Goal: Download file/media

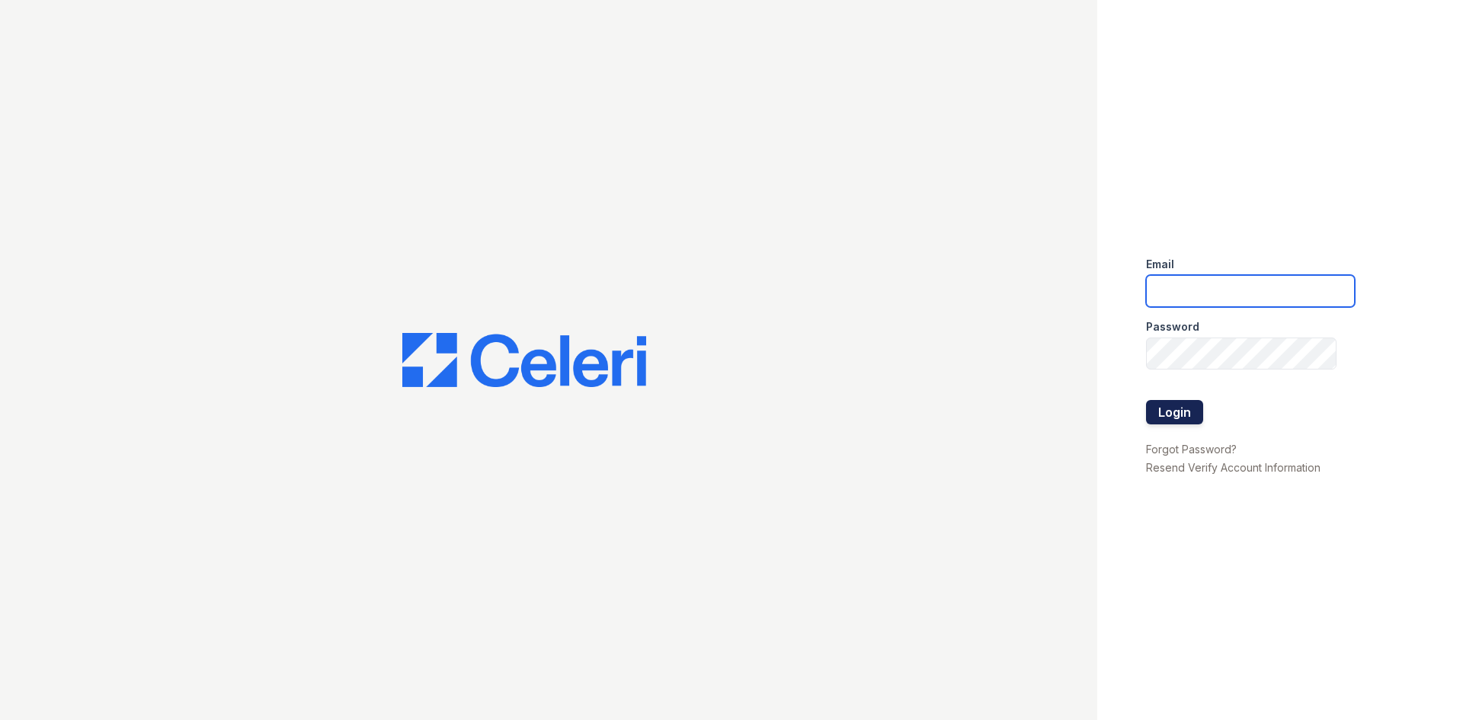
type input "[EMAIL_ADDRESS][DOMAIN_NAME]"
click at [1172, 410] on button "Login" at bounding box center [1174, 412] width 57 height 24
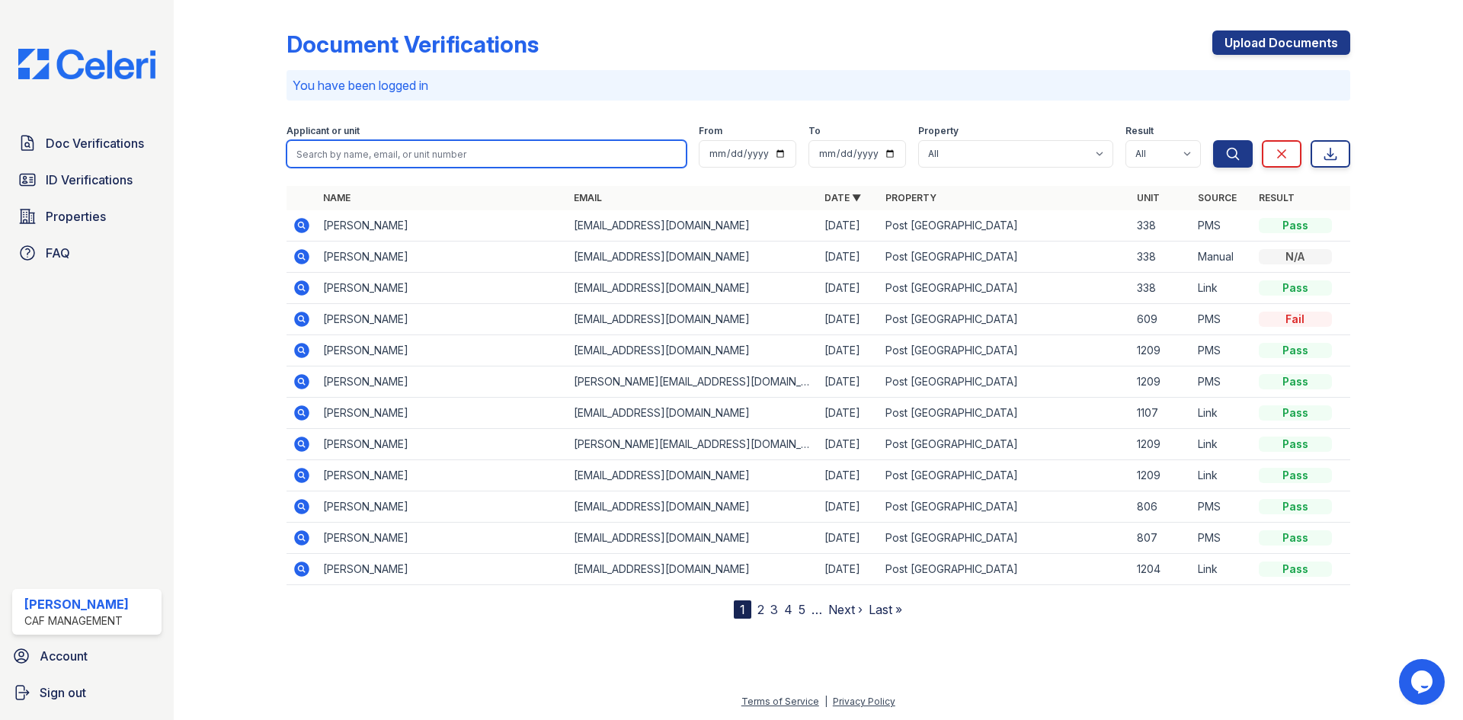
click at [376, 147] on input "search" at bounding box center [487, 153] width 400 height 27
type input "LAW"
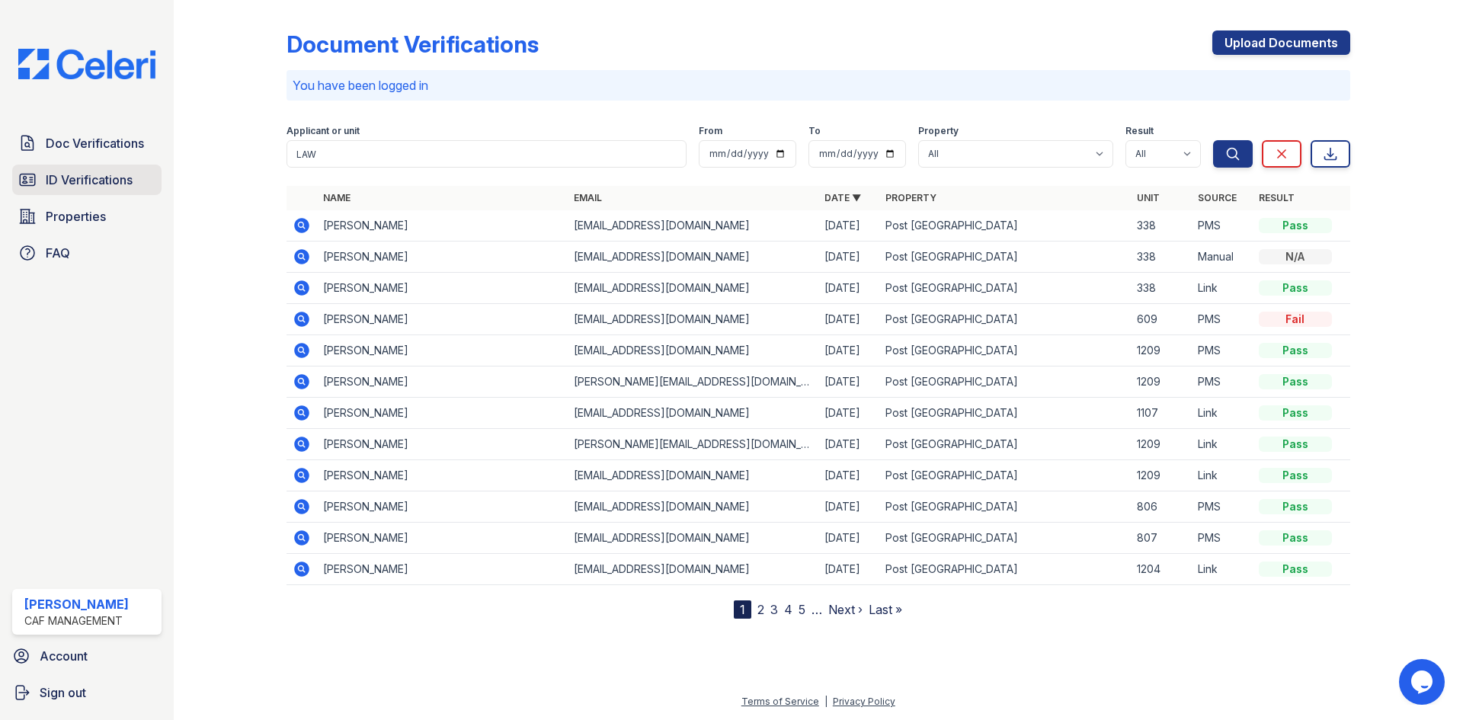
click at [85, 173] on span "ID Verifications" at bounding box center [89, 180] width 87 height 18
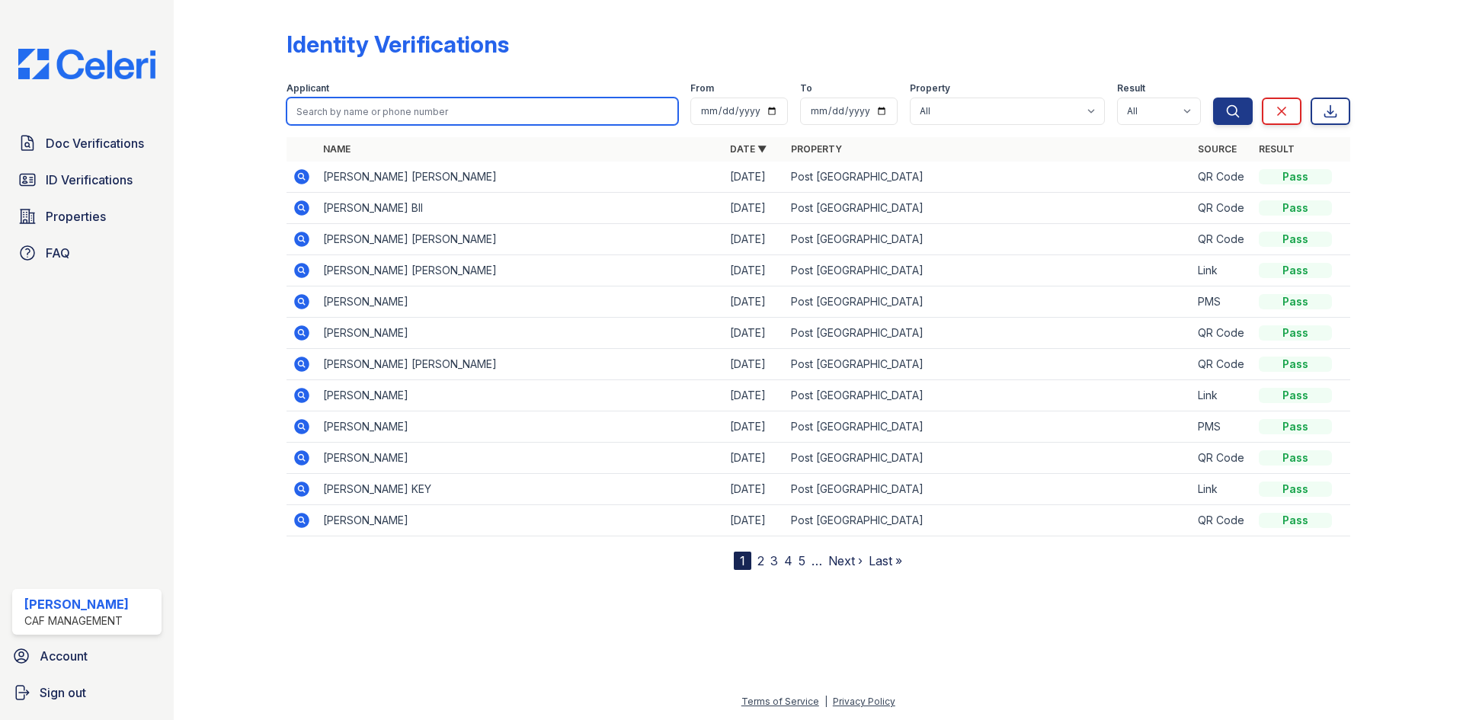
click at [333, 111] on input "search" at bounding box center [483, 111] width 392 height 27
type input "[PERSON_NAME]"
click at [1213, 98] on button "Search" at bounding box center [1233, 111] width 40 height 27
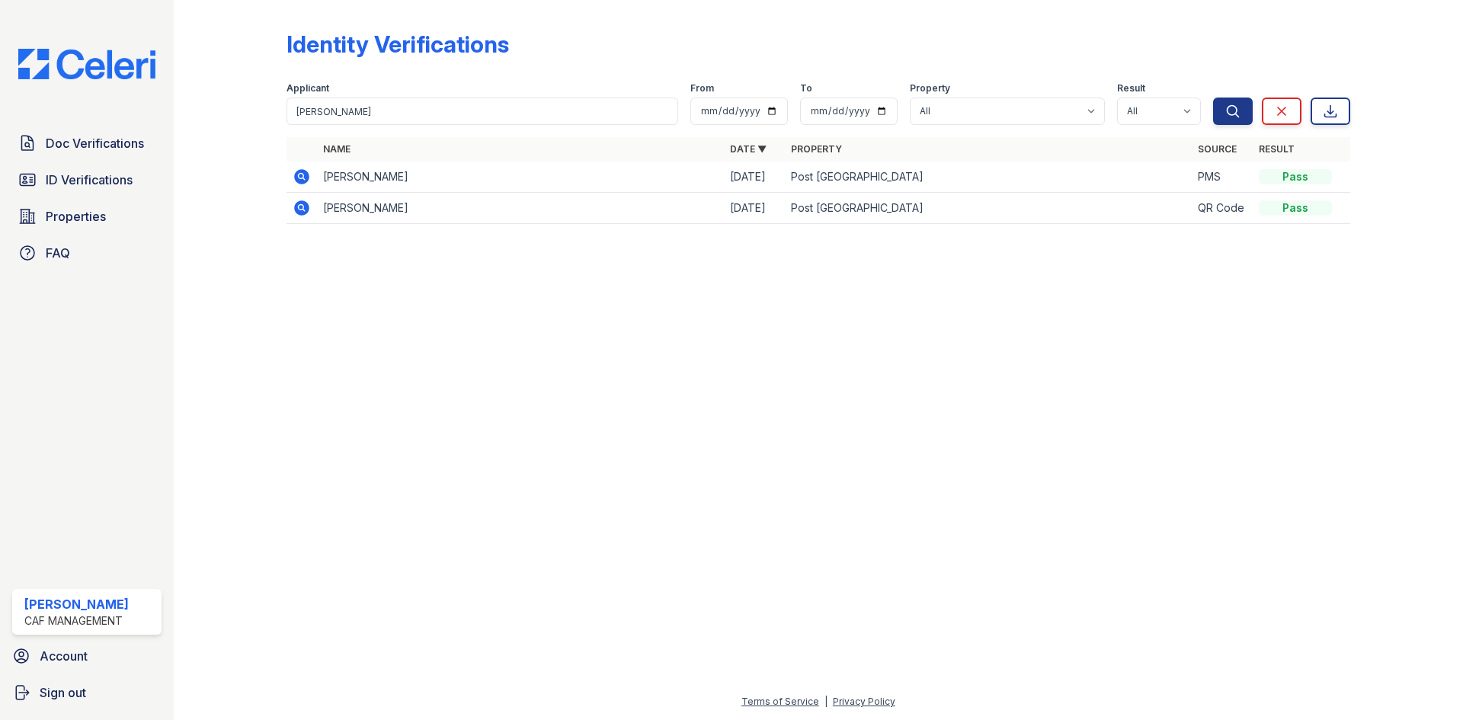
click at [303, 177] on icon at bounding box center [301, 176] width 4 height 4
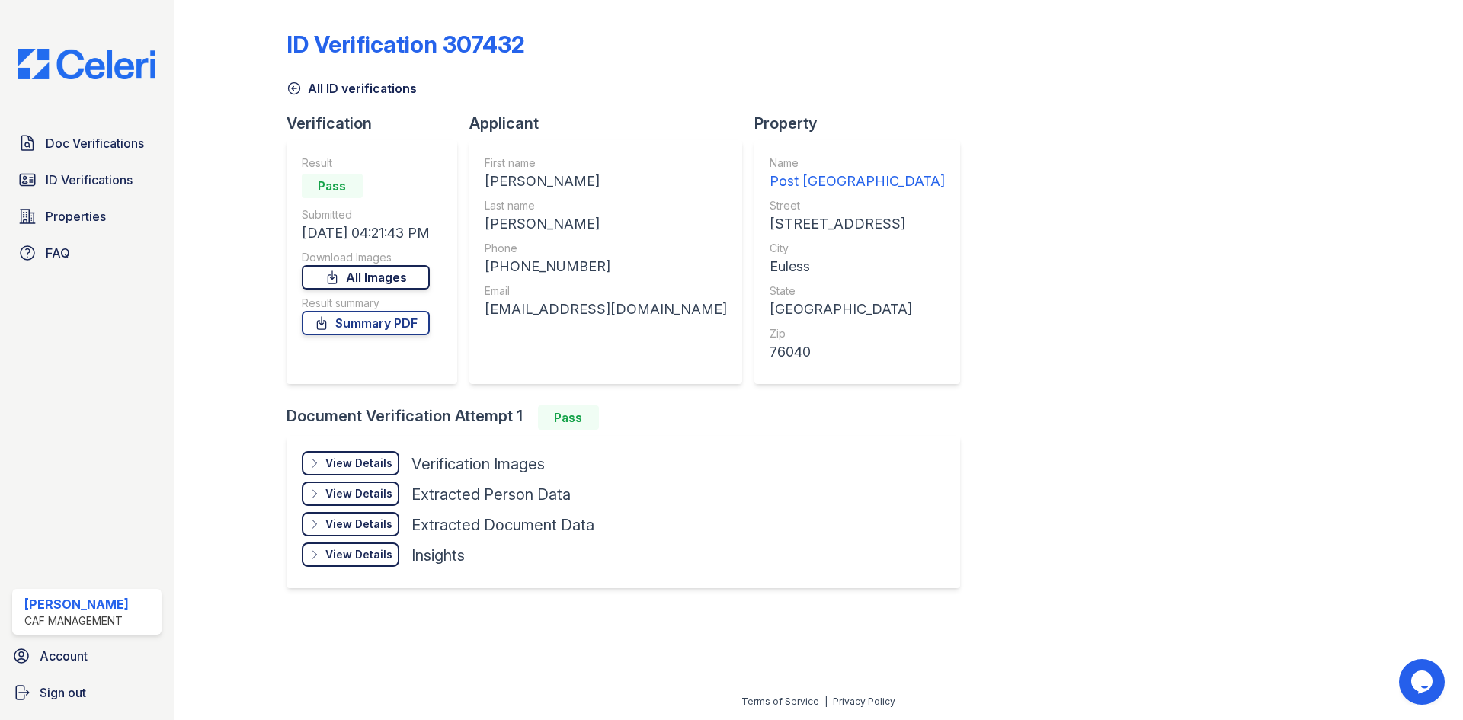
click at [383, 283] on link "All Images" at bounding box center [366, 277] width 128 height 24
click at [111, 142] on span "Doc Verifications" at bounding box center [95, 143] width 98 height 18
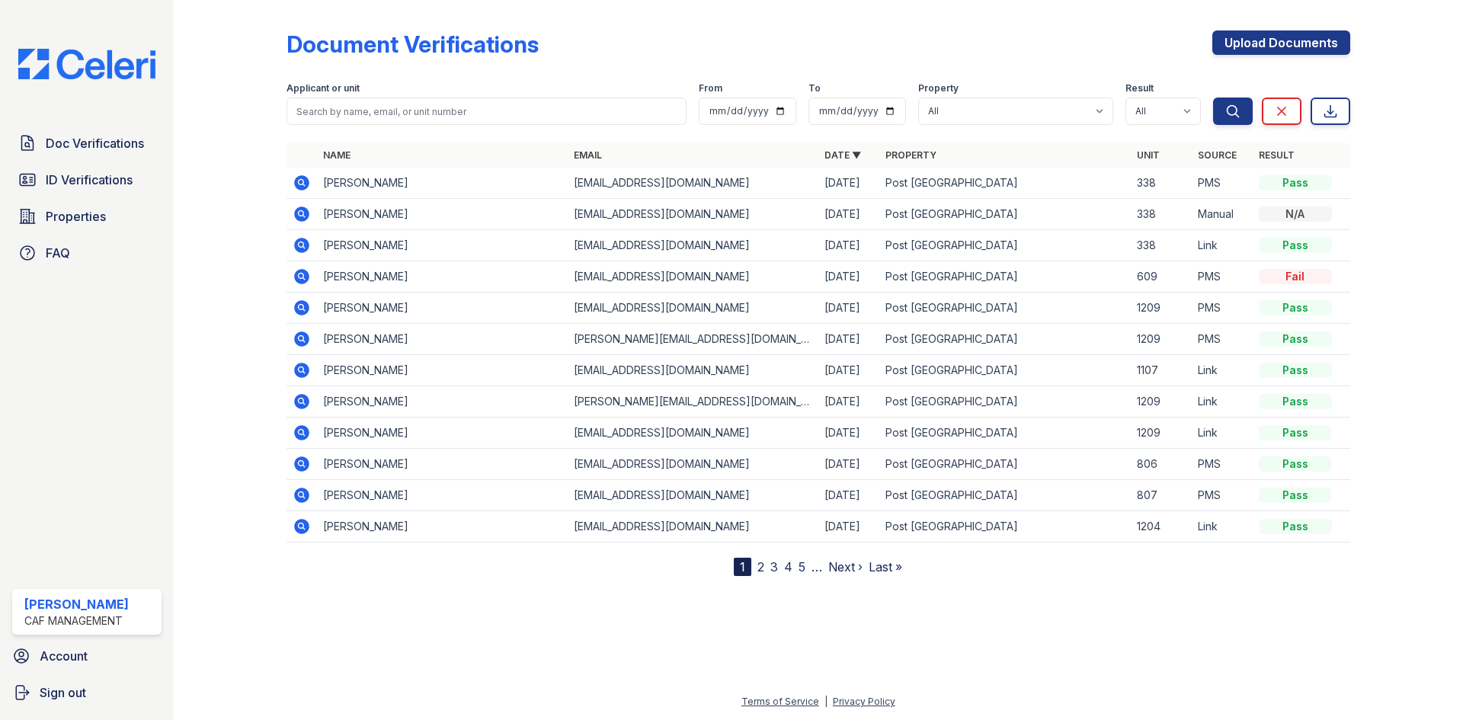
click at [303, 185] on icon at bounding box center [301, 182] width 15 height 15
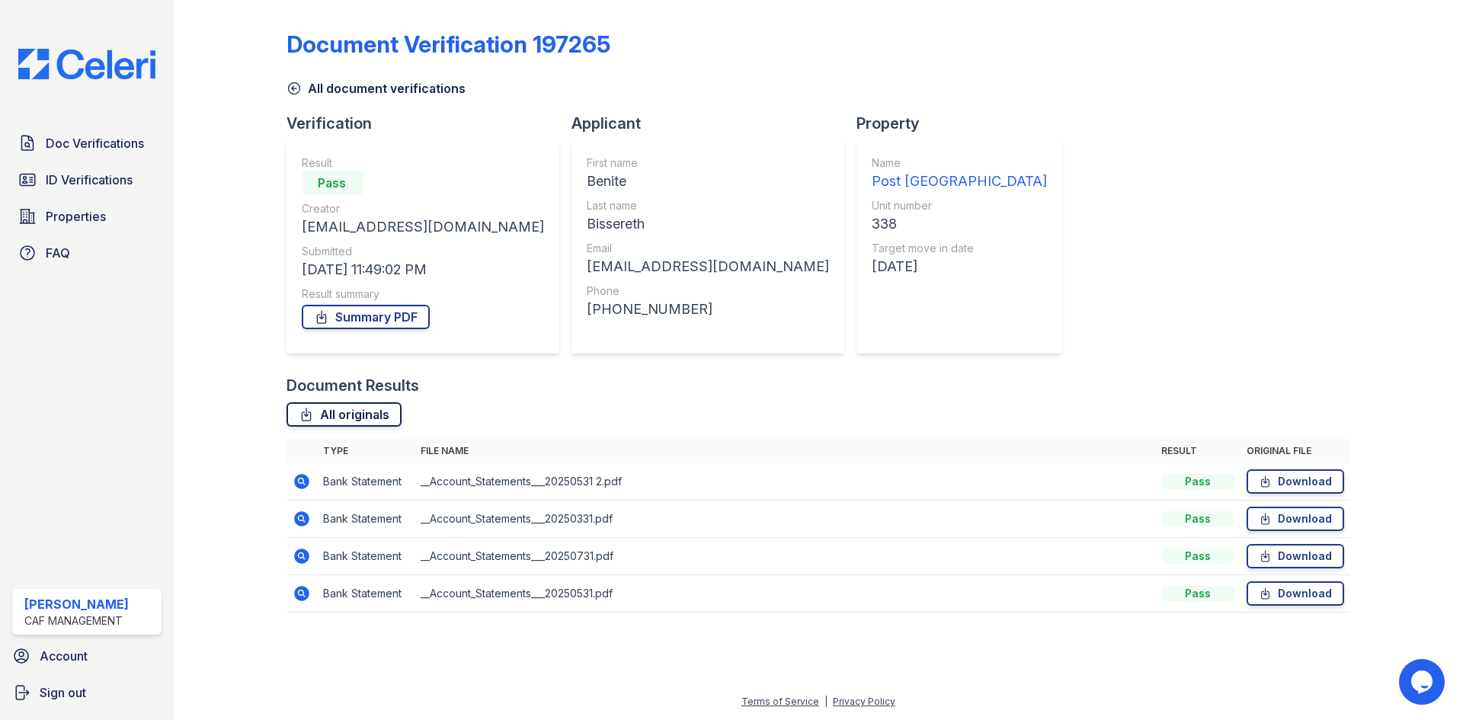
click at [383, 415] on link "All originals" at bounding box center [344, 414] width 115 height 24
click at [1296, 481] on link "Download" at bounding box center [1296, 481] width 98 height 24
click at [1294, 517] on link "Download" at bounding box center [1296, 519] width 98 height 24
click at [1302, 552] on link "Download" at bounding box center [1296, 556] width 98 height 24
click at [1302, 594] on link "Download" at bounding box center [1296, 593] width 98 height 24
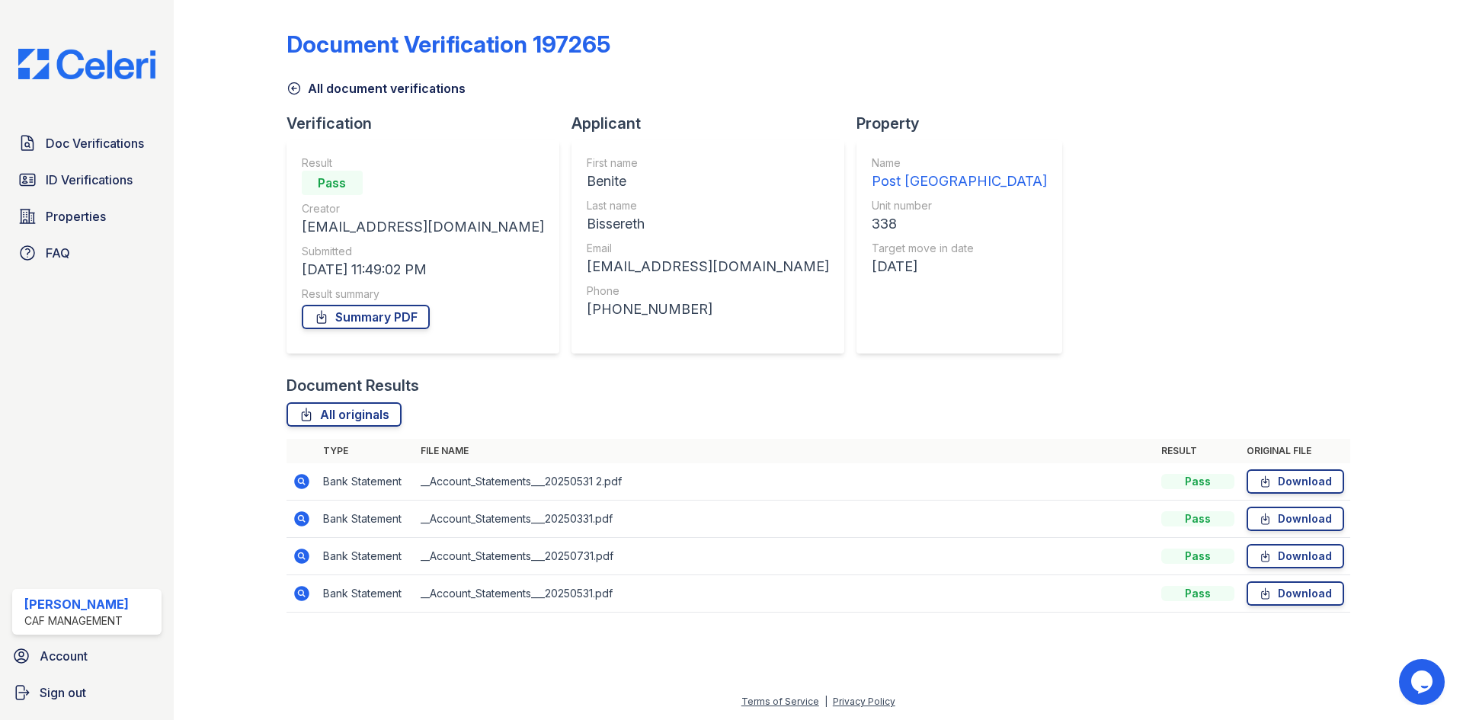
click at [297, 92] on icon at bounding box center [294, 88] width 15 height 15
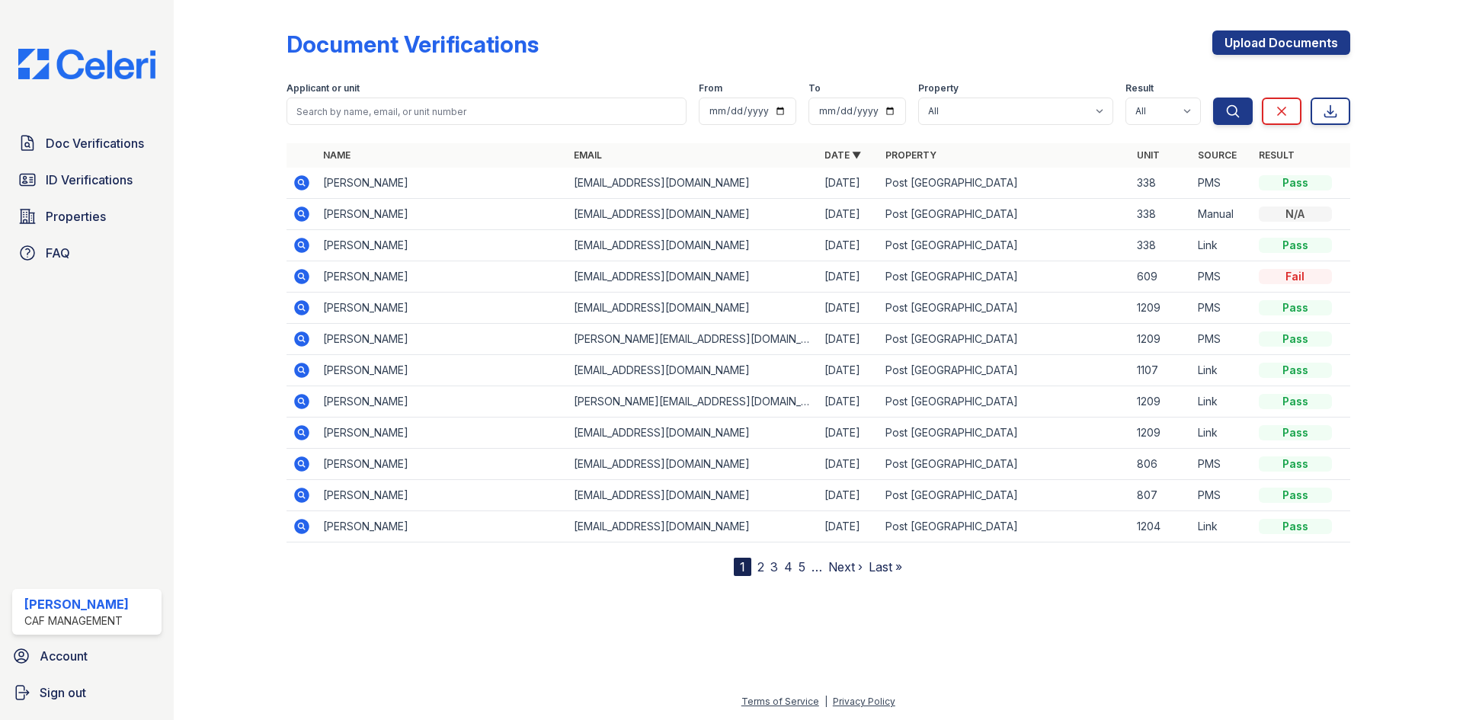
click at [304, 215] on icon at bounding box center [301, 214] width 15 height 15
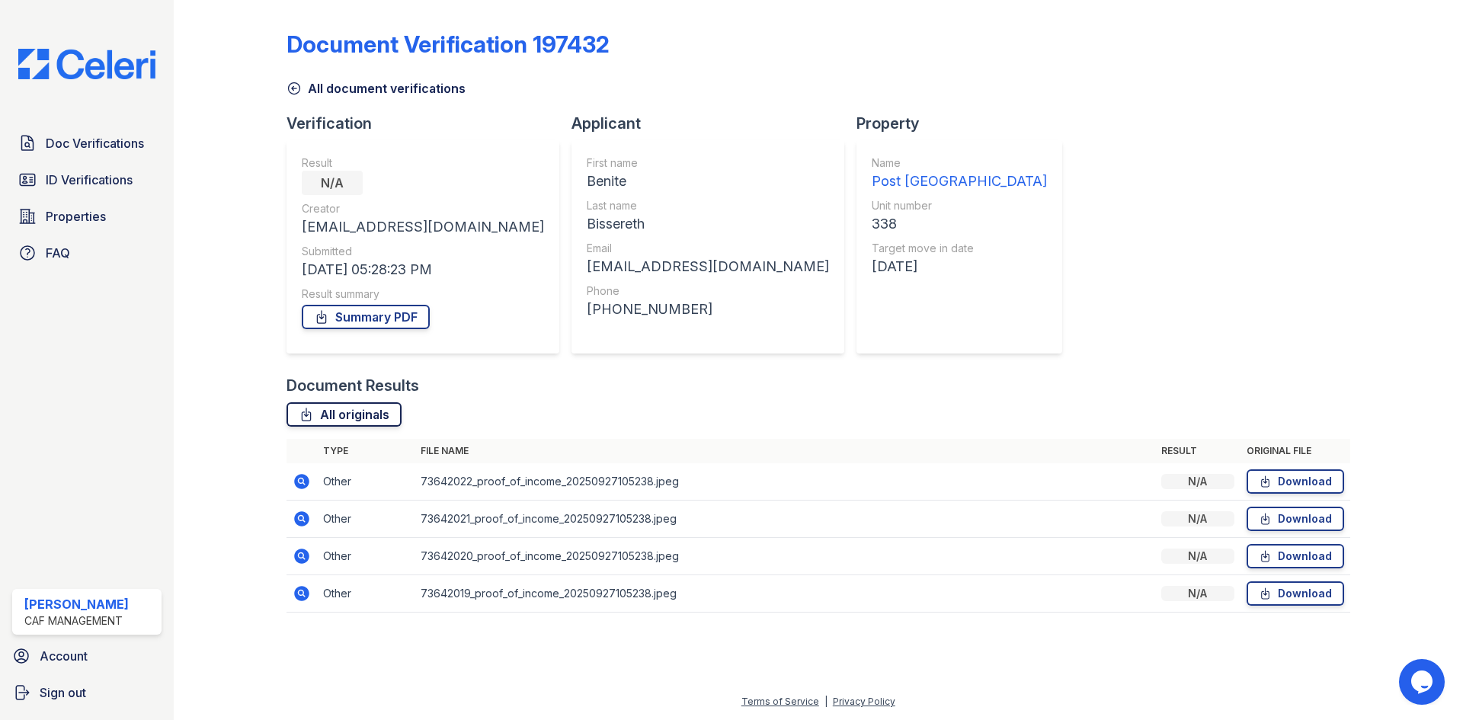
click at [320, 421] on link "All originals" at bounding box center [344, 414] width 115 height 24
click at [1305, 486] on link "Download" at bounding box center [1296, 481] width 98 height 24
click at [1302, 511] on link "Download" at bounding box center [1296, 519] width 98 height 24
click at [1306, 554] on link "Download" at bounding box center [1296, 556] width 98 height 24
click at [1308, 590] on link "Download" at bounding box center [1296, 593] width 98 height 24
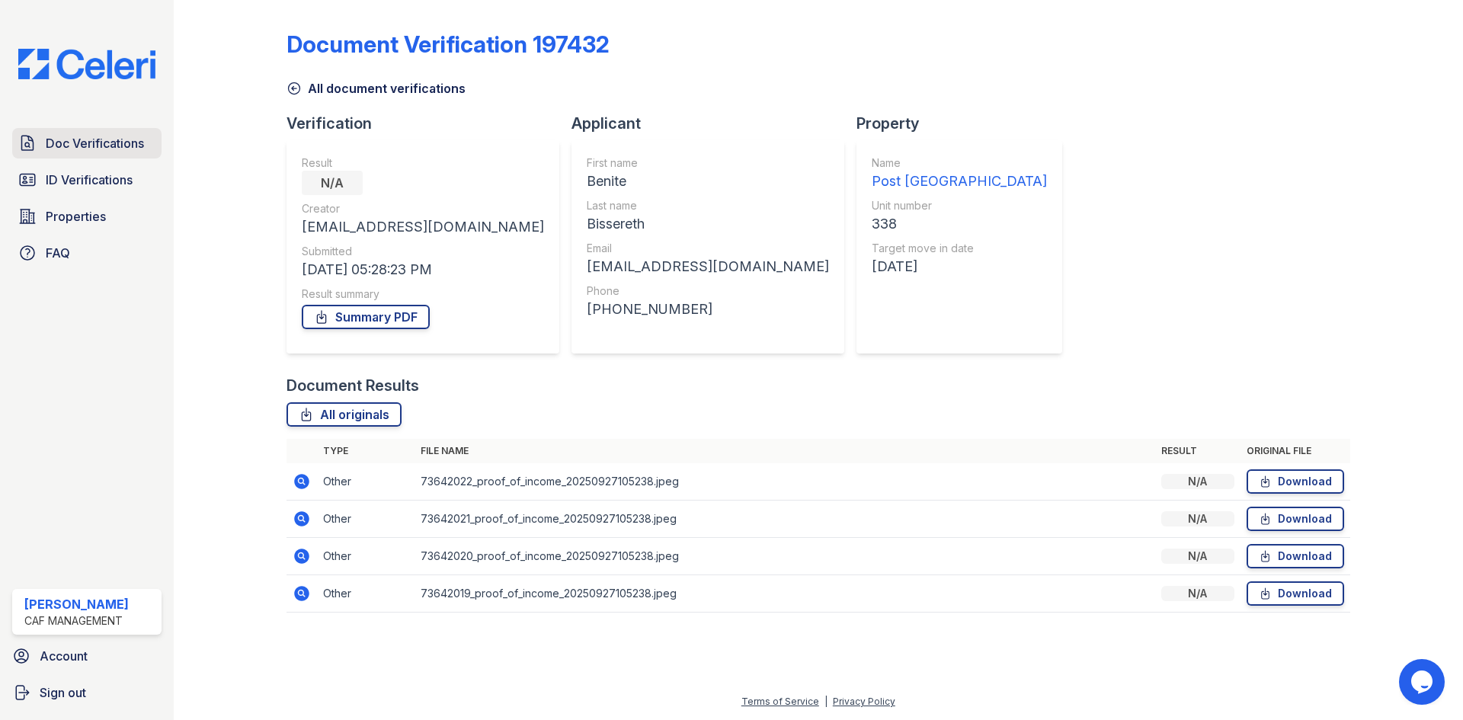
click at [131, 149] on span "Doc Verifications" at bounding box center [95, 143] width 98 height 18
